Goal: Entertainment & Leisure: Consume media (video, audio)

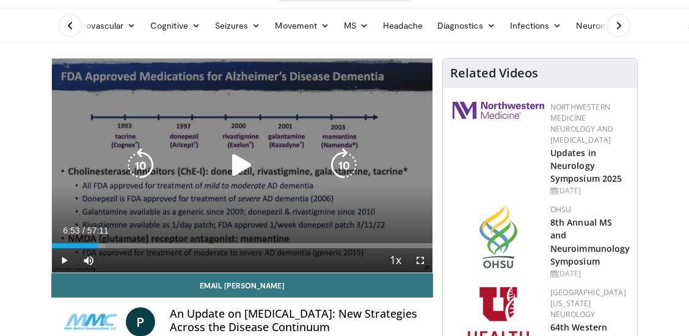
click at [243, 178] on icon "Video Player" at bounding box center [242, 165] width 34 height 34
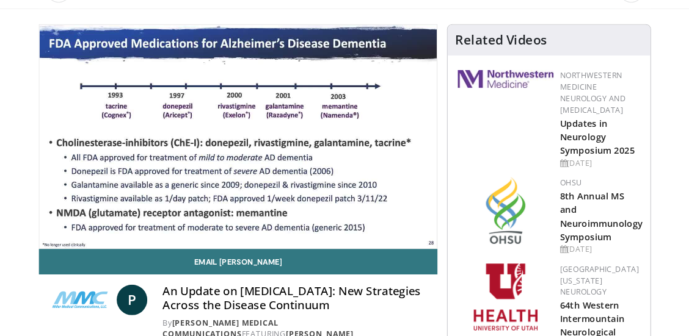
scroll to position [69, 0]
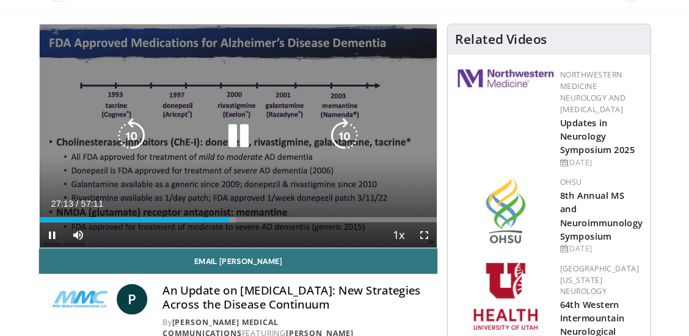
click at [425, 159] on div "10 seconds Tap to unmute" at bounding box center [242, 133] width 380 height 214
click at [246, 129] on icon "Video Player" at bounding box center [242, 132] width 34 height 34
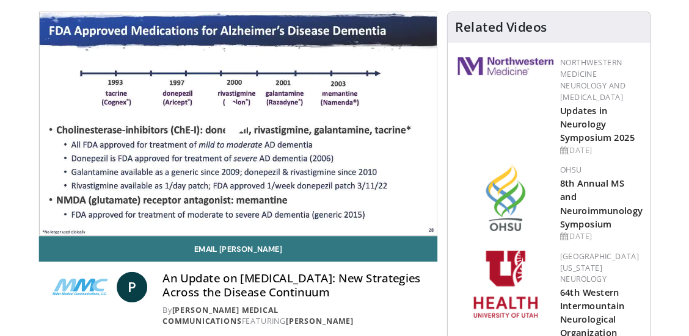
scroll to position [83, 0]
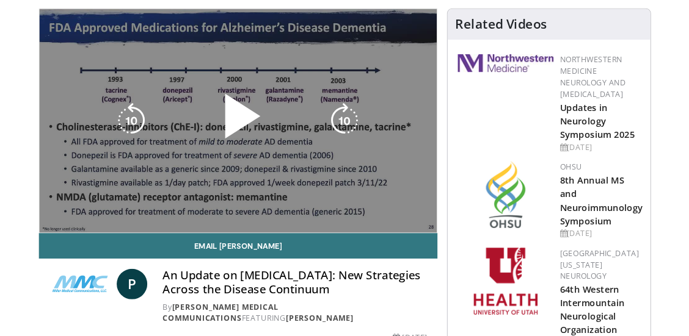
click at [374, 160] on div "10 seconds Tap to unmute" at bounding box center [242, 119] width 380 height 214
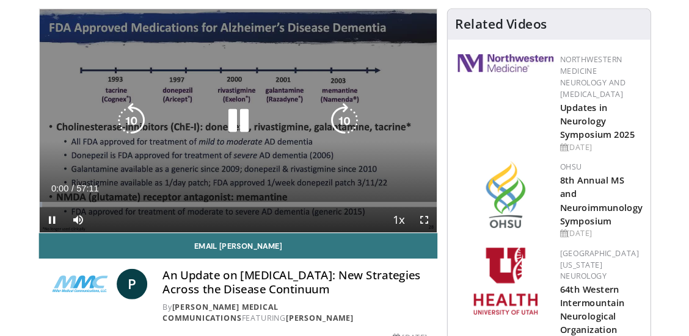
click at [369, 161] on div "10 seconds Tap to unmute" at bounding box center [242, 119] width 380 height 214
click at [237, 127] on icon "Video Player" at bounding box center [242, 118] width 34 height 34
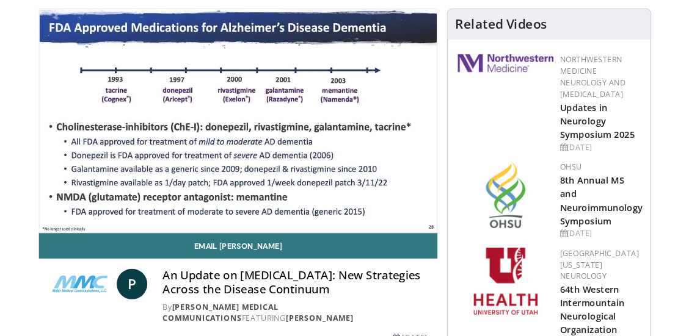
click at [326, 203] on div "Current Time 0:05 / Duration 57:11" at bounding box center [242, 208] width 380 height 11
click at [304, 190] on div "10 seconds Tap to unmute" at bounding box center [242, 119] width 380 height 214
click at [125, 208] on div "10 seconds Tap to unmute" at bounding box center [242, 119] width 380 height 214
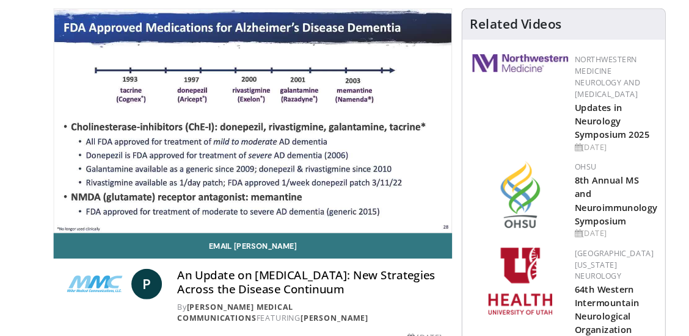
click at [372, 156] on div "10 seconds Tap to unmute" at bounding box center [242, 119] width 380 height 214
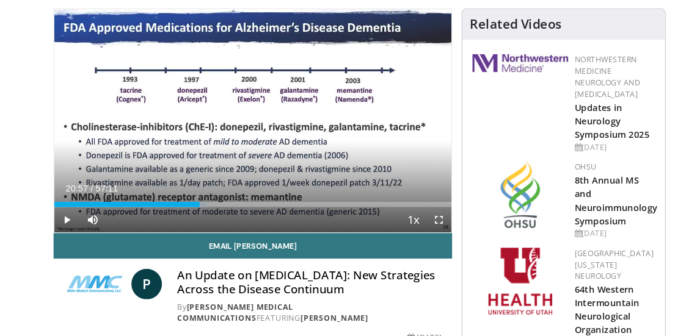
click at [195, 204] on div "Current Time 20:57 / Duration 57:11 Play Skip Backward Skip Forward Mute Loaded…" at bounding box center [242, 213] width 380 height 24
click at [203, 221] on div "Current Time 20:57 / Duration 57:11 Play Skip Backward Skip Forward Mute Loaded…" at bounding box center [242, 213] width 380 height 24
click at [191, 200] on div "20:57" at bounding box center [121, 199] width 139 height 5
click at [197, 209] on div "Current Time 21:34 / Duration 57:11 Play Skip Backward Skip Forward Mute Loaded…" at bounding box center [242, 213] width 380 height 24
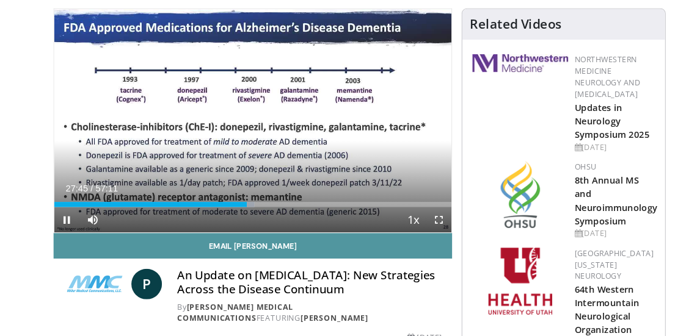
click at [204, 246] on link "Email [PERSON_NAME]" at bounding box center [241, 238] width 381 height 24
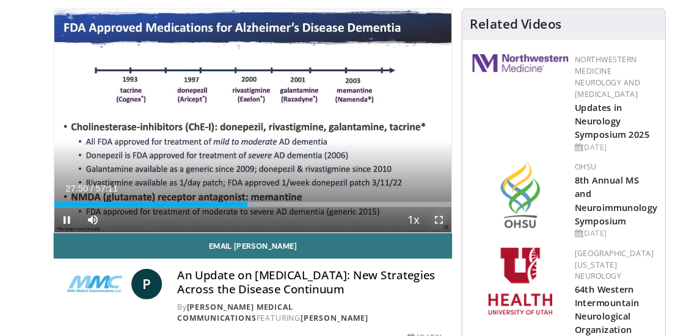
click at [421, 214] on span "Video Player" at bounding box center [420, 213] width 24 height 24
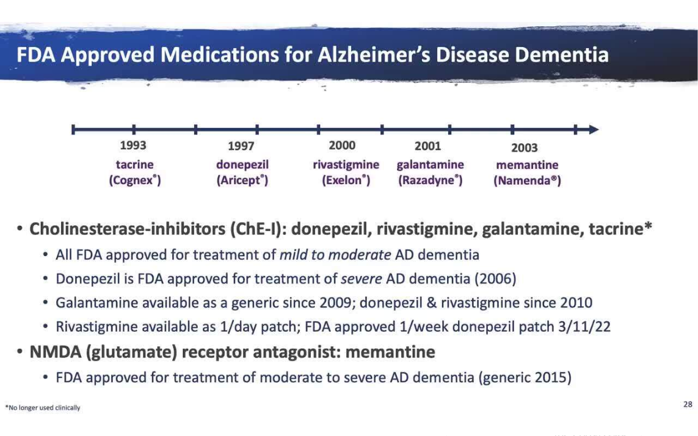
click at [626, 325] on div "10 seconds Tap to unmute" at bounding box center [349, 218] width 698 height 436
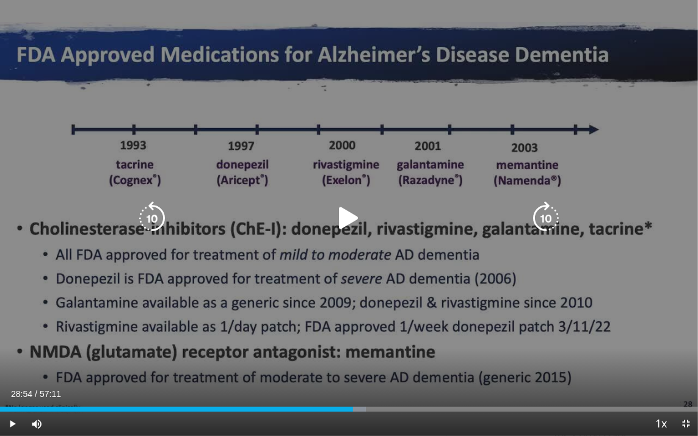
click at [357, 214] on icon "Video Player" at bounding box center [348, 218] width 34 height 34
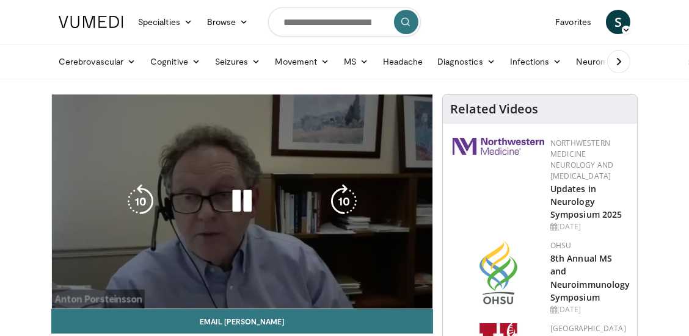
click at [234, 254] on div "10 seconds Tap to unmute" at bounding box center [242, 202] width 380 height 214
